Goal: Task Accomplishment & Management: Manage account settings

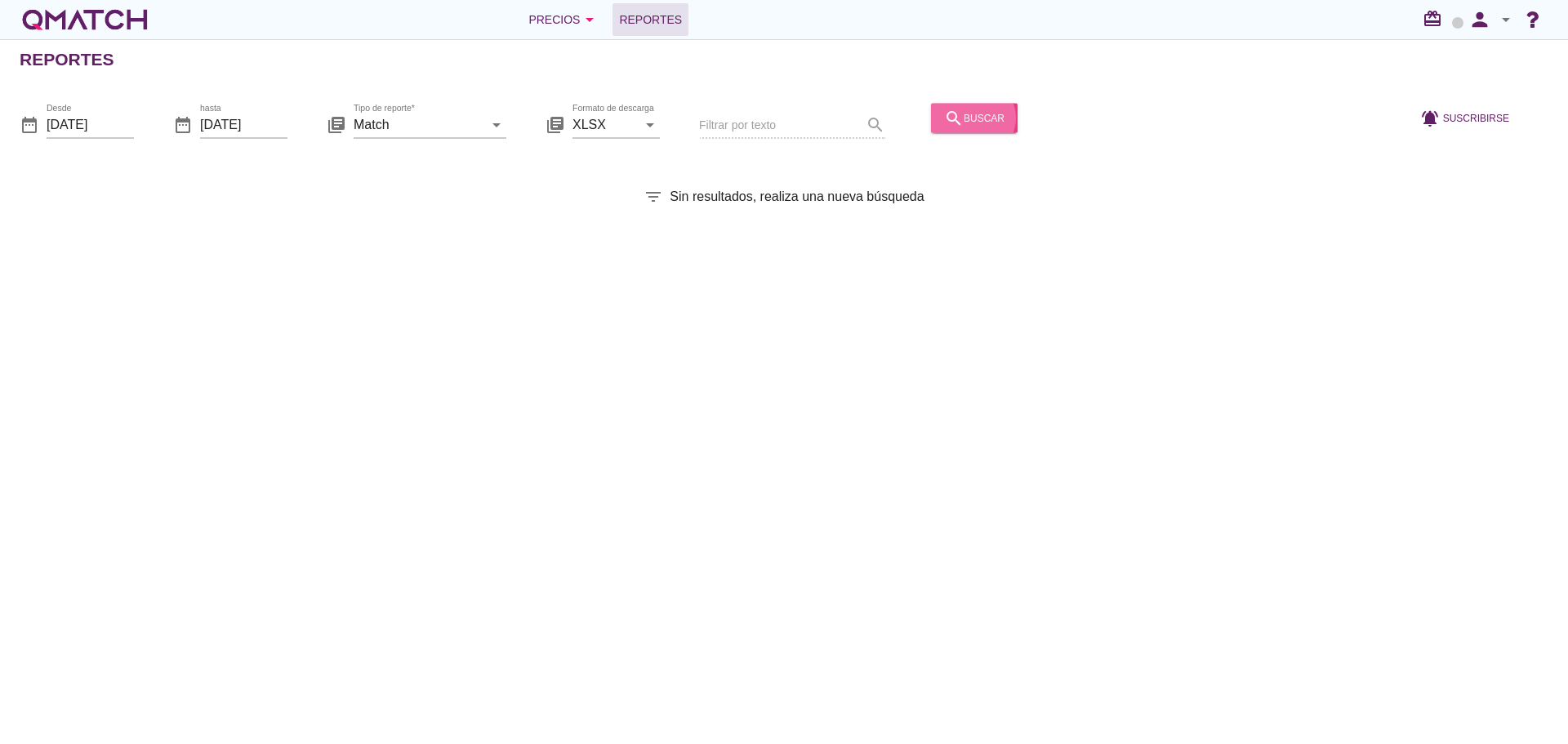
click at [982, 108] on div "search buscar" at bounding box center [974, 118] width 60 height 20
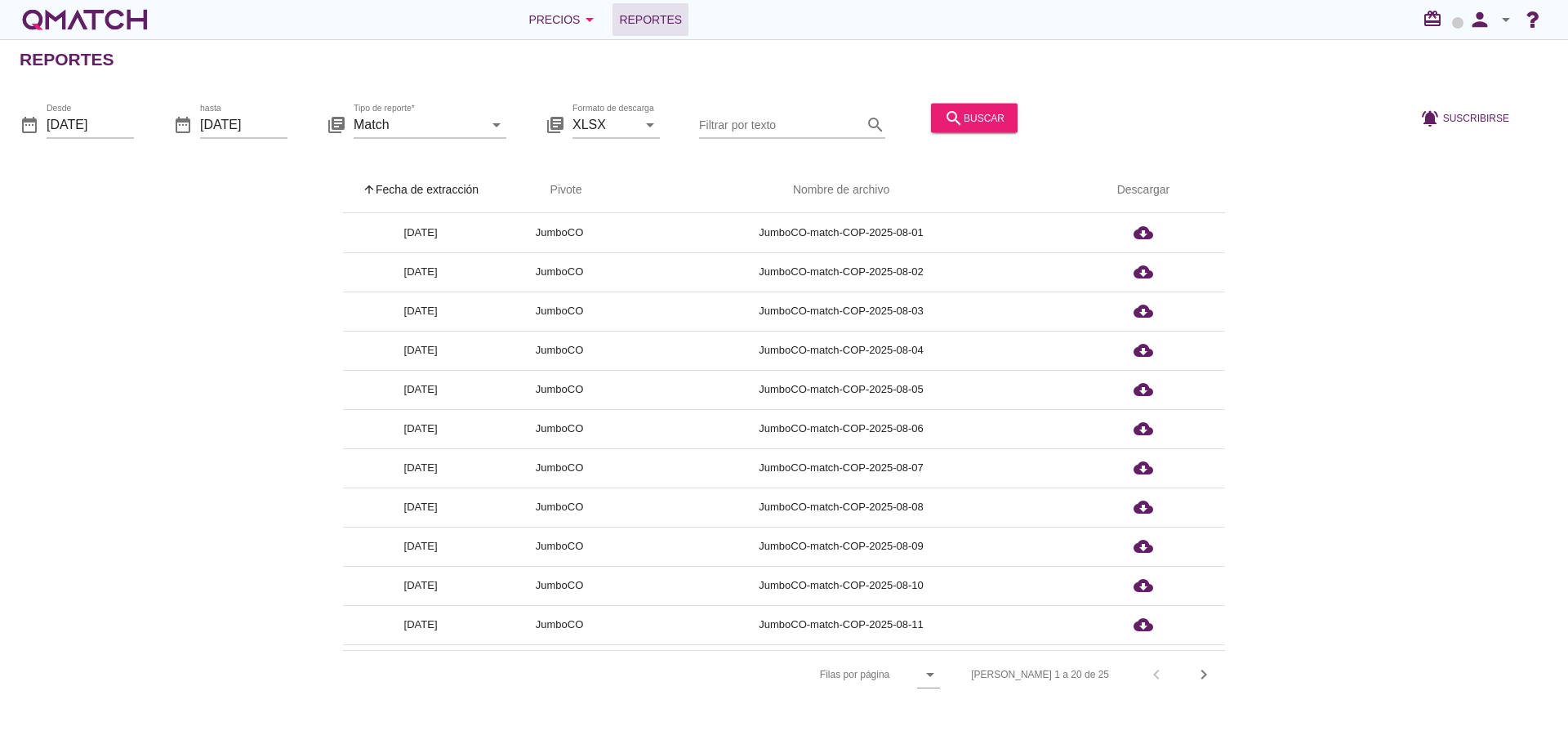
click at [473, 193] on th "arrow_upward Fecha de extracción" at bounding box center [420, 190] width 155 height 46
click at [1474, 13] on icon "person" at bounding box center [1479, 19] width 32 height 22
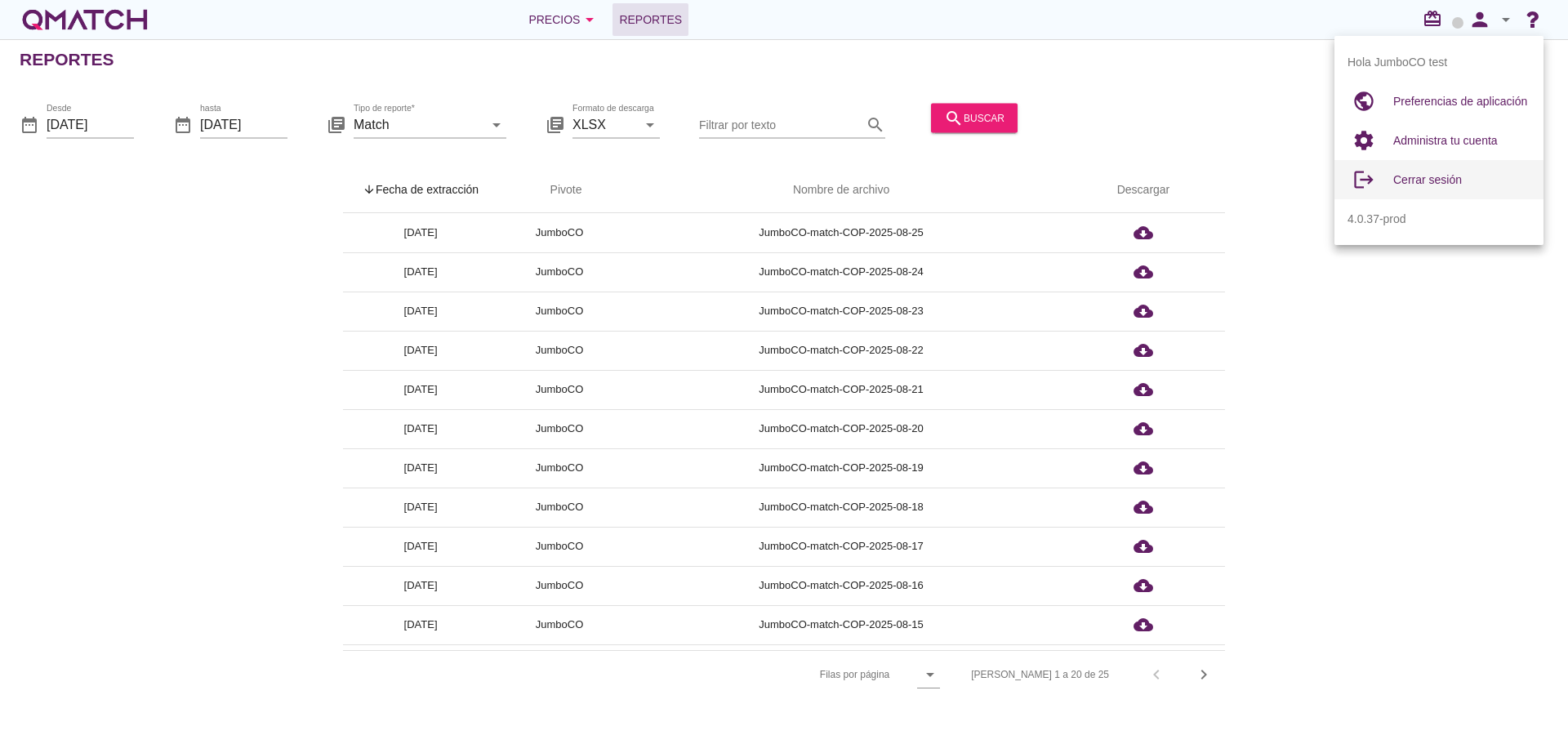
click at [1435, 176] on span "Cerrar sesión" at bounding box center [1428, 179] width 68 height 13
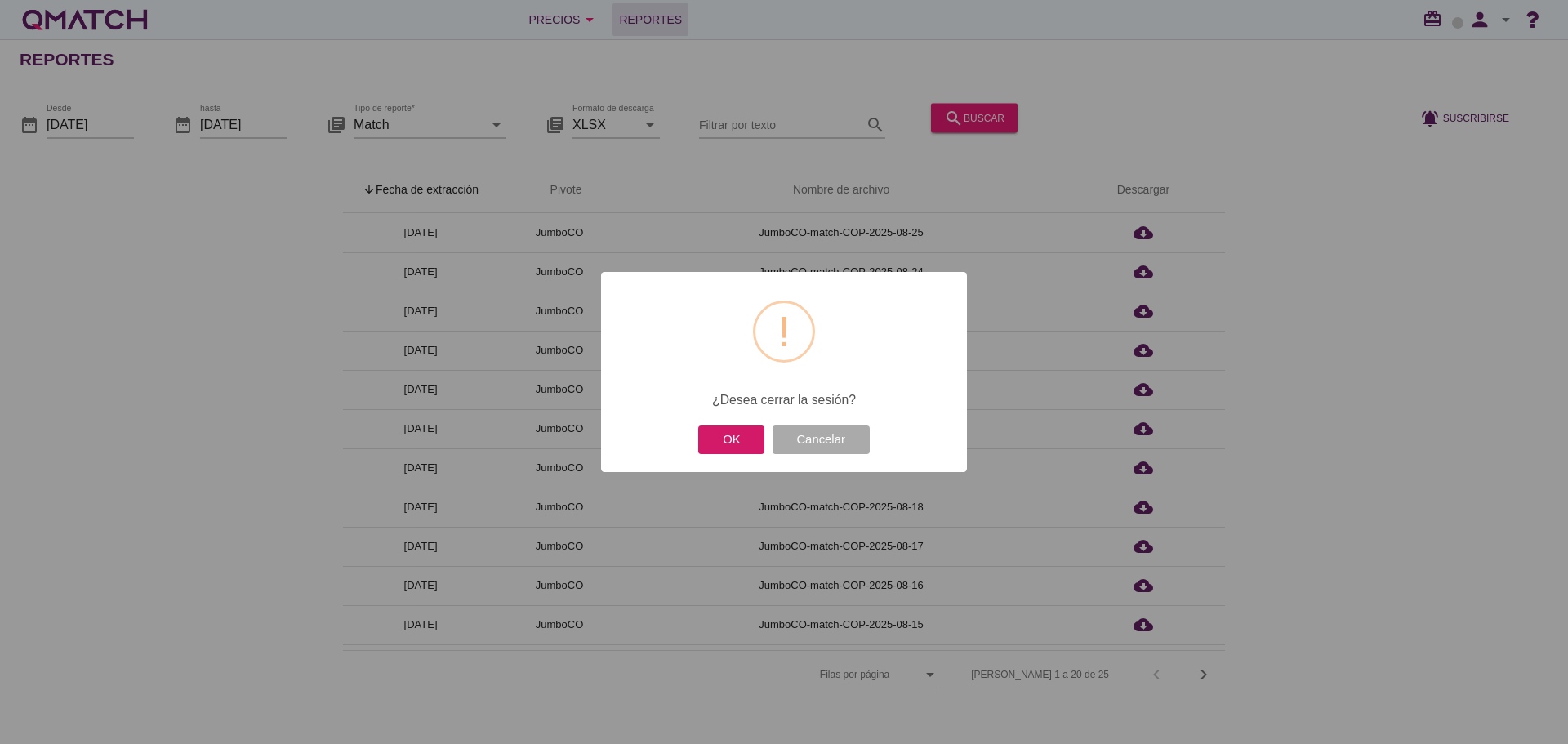
click at [729, 444] on button "OK" at bounding box center [731, 439] width 66 height 28
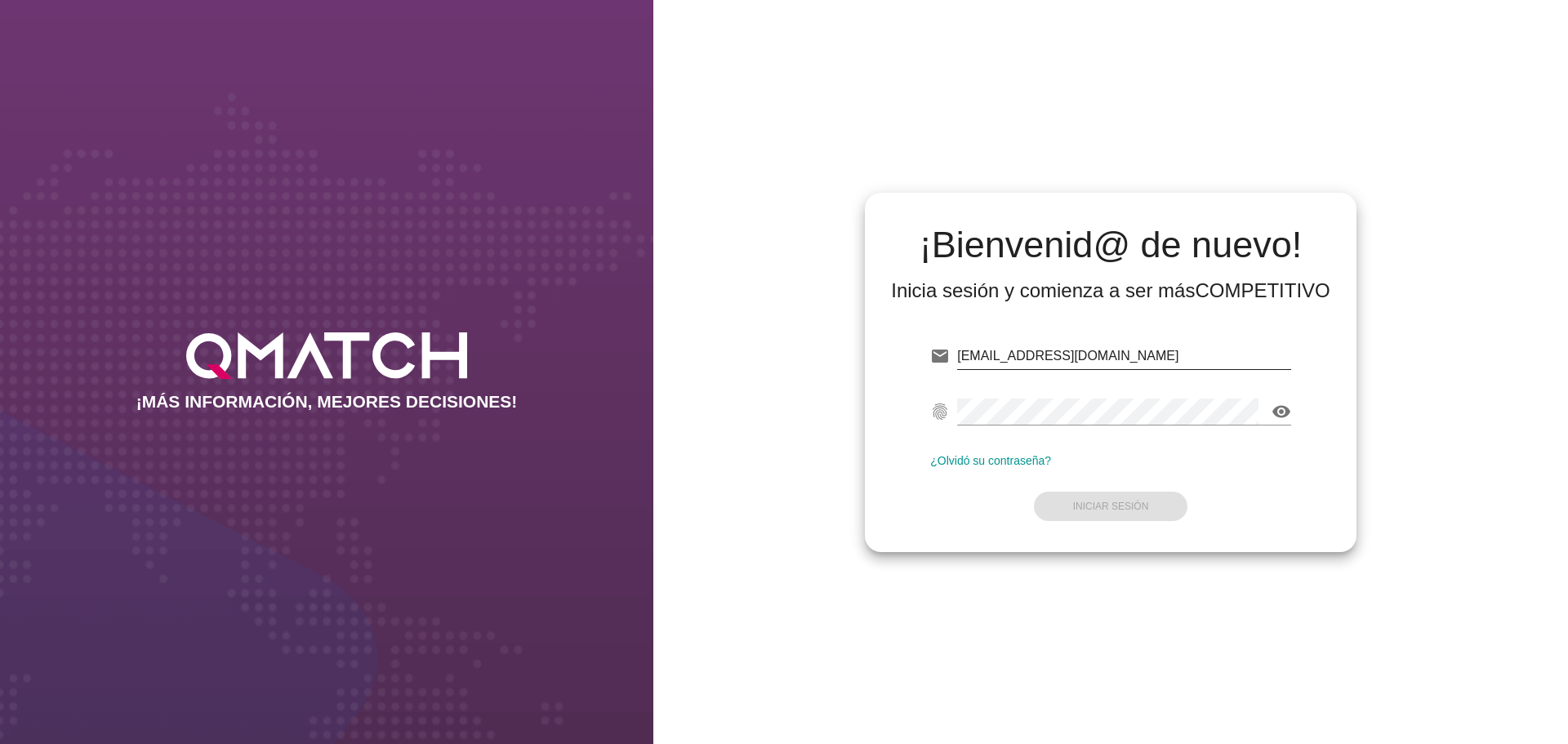
click at [1163, 362] on input "test@test.cencosud.com.co" at bounding box center [1123, 356] width 334 height 26
type input "test@test.starken.cl"
click at [1112, 525] on form "email test@test.starken.cl fingerprint visibility ¿Olvidó su contraseña? Inicia…" at bounding box center [1111, 430] width 361 height 193
click at [1111, 512] on button "Iniciar Sesión" at bounding box center [1111, 506] width 154 height 29
